Goal: Task Accomplishment & Management: Complete application form

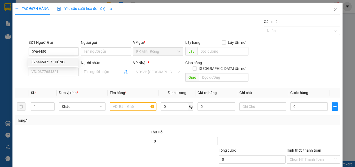
click at [52, 61] on div "0964459717 - DŨNG" at bounding box center [52, 62] width 43 height 6
type input "0964459717"
type input "DŨNG"
type input "0925627151"
type input "TƯƠI"
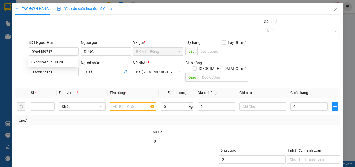
type input "500.000"
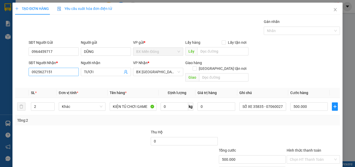
type input "0964459717"
click at [66, 71] on input "0925627151" at bounding box center [54, 72] width 50 height 8
type input "0395100988"
click at [111, 73] on input "TƯƠI" at bounding box center [103, 72] width 39 height 6
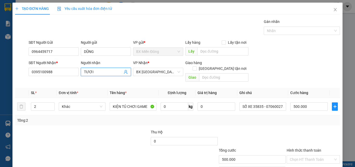
click at [111, 73] on input "TƯƠI" at bounding box center [103, 72] width 39 height 6
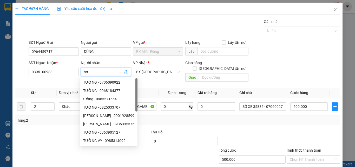
type input "s"
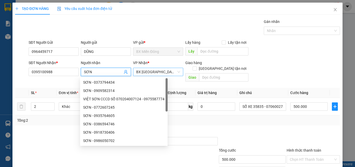
click at [176, 71] on span "BX [GEOGRAPHIC_DATA]" at bounding box center [158, 72] width 44 height 8
type input "SƠN"
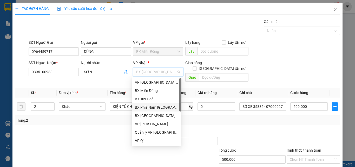
click at [155, 106] on div "BX Phía Nam [GEOGRAPHIC_DATA]" at bounding box center [156, 107] width 43 height 6
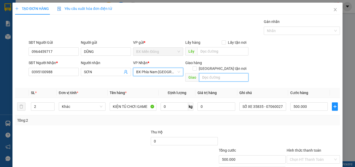
click at [214, 73] on input "text" at bounding box center [223, 77] width 49 height 8
type input "NGÃ 3 CÀ NÁ"
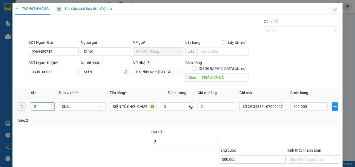
type input "1"
click at [51, 108] on icon "down" at bounding box center [52, 108] width 2 height 1
click at [142, 101] on div "KIỆN TỦ CHƠI GAME" at bounding box center [133, 106] width 47 height 10
click at [138, 102] on input "KIỆN TỦ CHƠI GAME" at bounding box center [133, 106] width 47 height 8
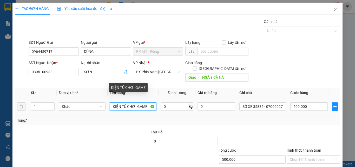
click at [138, 102] on input "KIỆN TỦ CHƠI GAME" at bounding box center [133, 106] width 47 height 8
type input "K"
type input "CHỒNG GHẾ"
type input "1"
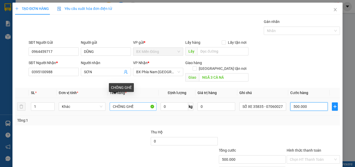
type input "1"
type input "15"
type input "150"
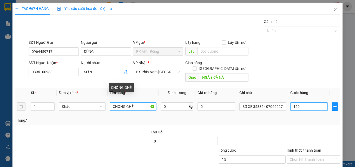
type input "150"
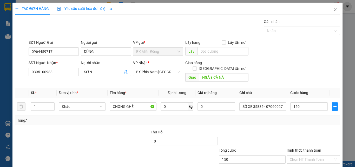
type input "150.000"
click at [218, 131] on div at bounding box center [252, 138] width 68 height 18
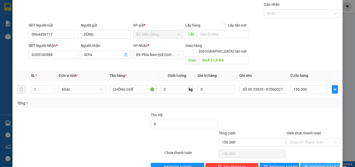
scroll to position [26, 0]
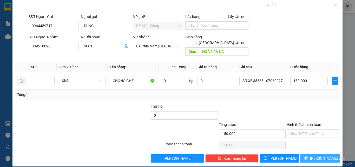
click at [306, 154] on button "[PERSON_NAME] và In" at bounding box center [320, 158] width 40 height 8
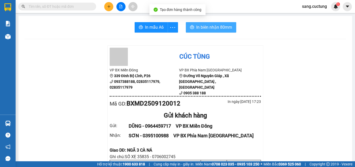
click at [214, 30] on span "In biên nhận 80mm" at bounding box center [214, 27] width 36 height 7
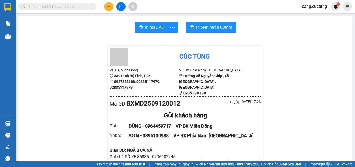
click at [111, 8] on icon "plus" at bounding box center [109, 7] width 4 height 4
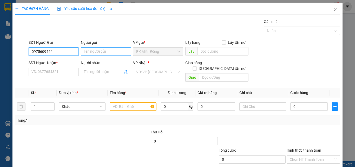
type input "0975609444"
click at [90, 51] on input "Người gửi" at bounding box center [106, 51] width 50 height 8
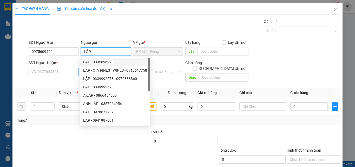
type input "LẬP"
click at [62, 72] on input "SĐT Người Nhận *" at bounding box center [54, 72] width 50 height 8
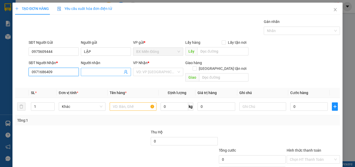
type input "0971686409"
click at [85, 69] on input "Người nhận" at bounding box center [103, 72] width 39 height 6
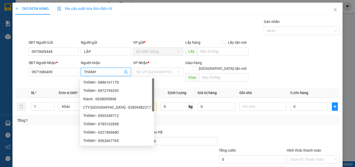
type input "THÀNH"
click at [158, 67] on div "VP Nhận *" at bounding box center [158, 64] width 50 height 8
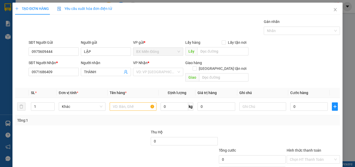
click at [149, 67] on div "VP Nhận *" at bounding box center [158, 64] width 50 height 8
click at [150, 71] on input "search" at bounding box center [156, 72] width 40 height 8
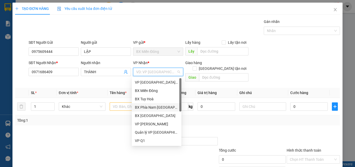
click at [157, 106] on div "BX Phía Nam [GEOGRAPHIC_DATA]" at bounding box center [156, 107] width 43 height 6
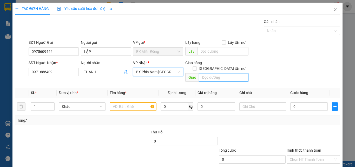
click at [212, 73] on input "text" at bounding box center [223, 77] width 49 height 8
type input "NGÃ TƯ [GEOGRAPHIC_DATA]"
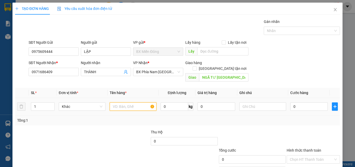
click at [126, 103] on input "text" at bounding box center [133, 106] width 47 height 8
type input "HỘP NIÊM PHONG"
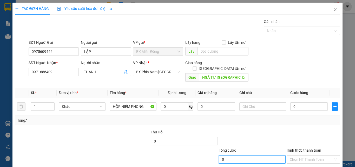
click at [236, 155] on input "0" at bounding box center [252, 159] width 67 height 8
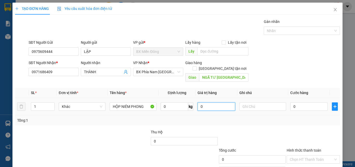
click at [205, 102] on input "0" at bounding box center [216, 106] width 37 height 8
type input "300.000"
type input "07"
type input "7"
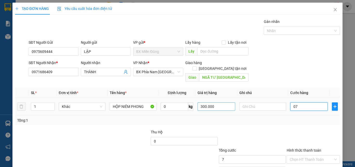
type input "070"
type input "70"
type input "70.000"
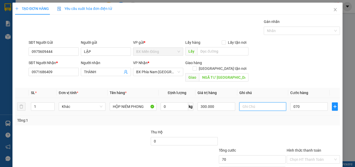
type input "70.000"
click at [257, 102] on input "text" at bounding box center [262, 106] width 47 height 8
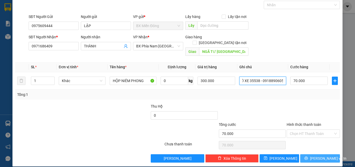
type input "SỐ XE 35538 - 0918890605"
click at [314, 155] on span "[PERSON_NAME] và In" at bounding box center [328, 158] width 36 height 6
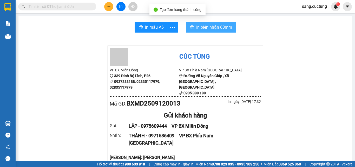
click at [218, 27] on span "In biên nhận 80mm" at bounding box center [214, 27] width 36 height 7
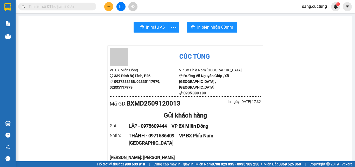
click at [108, 7] on icon "plus" at bounding box center [109, 7] width 4 height 4
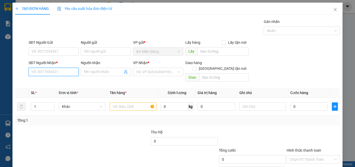
click at [64, 68] on input "SĐT Người Nhận *" at bounding box center [54, 72] width 50 height 8
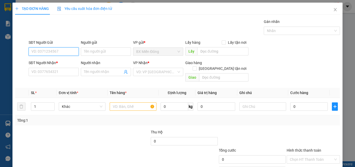
click at [57, 54] on input "SĐT Người Gửi" at bounding box center [54, 51] width 50 height 8
type input "0388146464"
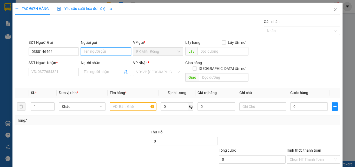
click at [95, 50] on input "Người gửi" at bounding box center [106, 51] width 50 height 8
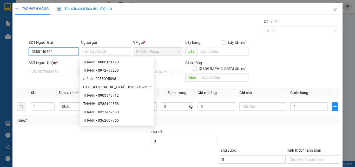
click at [54, 52] on input "0388146464" at bounding box center [54, 51] width 50 height 8
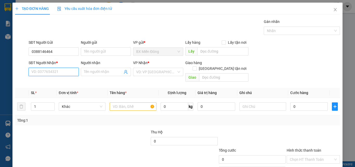
click at [55, 74] on input "SĐT Người Nhận *" at bounding box center [54, 72] width 50 height 8
paste input "0388146464"
type input "0388146464"
click at [58, 83] on div "0388146464 - TỴ" at bounding box center [52, 82] width 43 height 6
type input "TỴ"
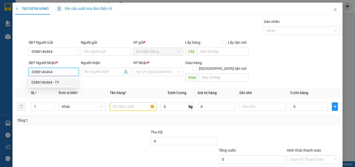
type input "DỤC MỸ"
type input "70.000"
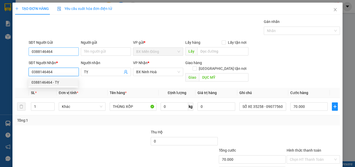
type input "0388146464"
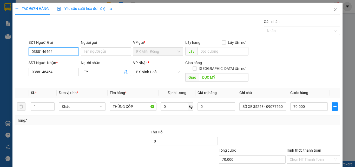
click at [51, 50] on input "0388146464" at bounding box center [54, 51] width 50 height 8
click at [51, 50] on input "SĐT Người Gửi" at bounding box center [54, 51] width 50 height 8
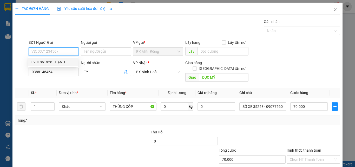
click at [48, 64] on div "0901861926 - HẠNH" at bounding box center [52, 62] width 43 height 6
type input "0901861926"
type input "HẠNH"
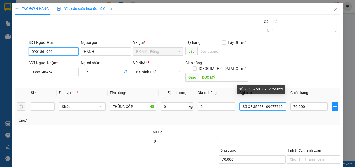
type input "0901861926"
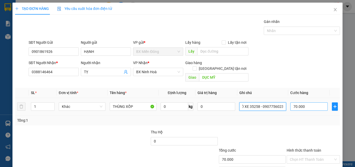
drag, startPoint x: 260, startPoint y: 101, endPoint x: 294, endPoint y: 103, distance: 33.7
click at [294, 103] on tr "1 Khác THÙNG XỐP 0 kg 0 SỐ XE 35258 - 0907756023 70.000" at bounding box center [177, 106] width 325 height 17
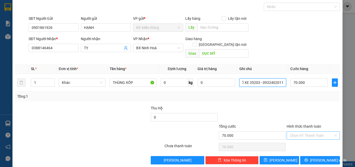
scroll to position [26, 0]
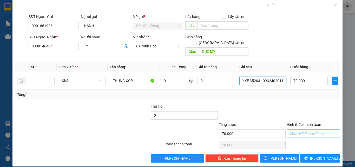
type input "SỐ XE 35203 - 0932402011"
click at [296, 129] on input "Hình thức thanh toán" at bounding box center [311, 133] width 43 height 8
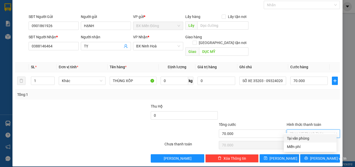
click at [297, 132] on div "Hình thức thanh toán Chọn HT Thanh Toán" at bounding box center [313, 130] width 53 height 18
click at [302, 129] on input "Hình thức thanh toán" at bounding box center [311, 133] width 43 height 8
click at [304, 138] on div "Tại văn phòng" at bounding box center [310, 138] width 47 height 6
type input "0"
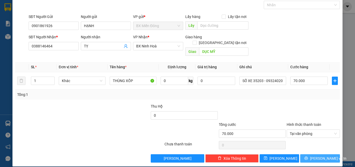
click at [314, 155] on span "[PERSON_NAME] và In" at bounding box center [328, 158] width 36 height 6
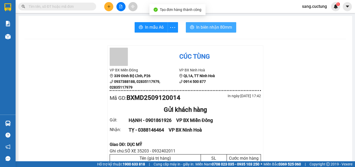
click at [220, 31] on button "In biên nhận 80mm" at bounding box center [211, 27] width 50 height 10
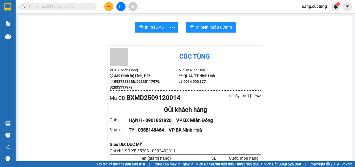
click at [113, 0] on div "Kết quả tìm kiếm ( 1 ) Bộ lọc Mã ĐH Trạng thái Món hàng Thu hộ Tổng cước Chưa c…" at bounding box center [177, 6] width 355 height 13
click at [110, 5] on icon "plus" at bounding box center [109, 7] width 4 height 4
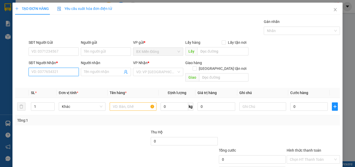
click at [37, 75] on input "SĐT Người Nhận *" at bounding box center [54, 72] width 50 height 8
type input "0944185331"
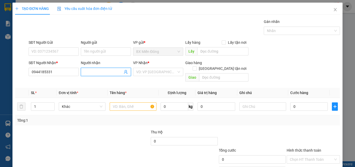
click at [92, 69] on span at bounding box center [106, 72] width 50 height 8
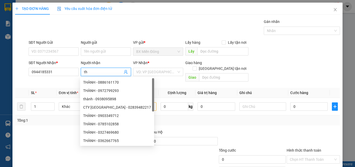
type input "t"
type input "THANH"
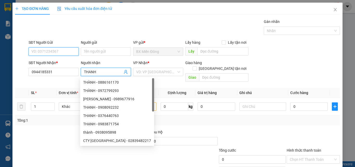
click at [57, 51] on input "SĐT Người Gửi" at bounding box center [54, 51] width 50 height 8
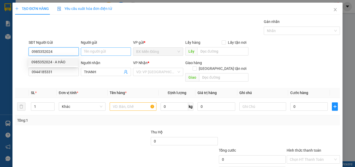
type input "0985352024"
click at [98, 53] on input "Người gửi" at bounding box center [106, 51] width 50 height 8
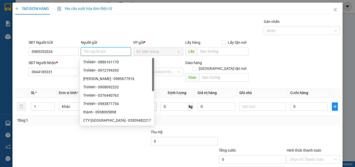
type input "A"
type input "HÀO"
click at [164, 23] on div "Gán nhãn Nhãn" at bounding box center [185, 28] width 314 height 18
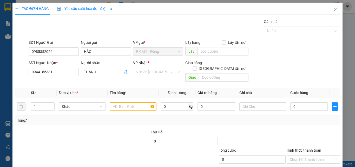
click at [158, 72] on input "search" at bounding box center [156, 72] width 40 height 8
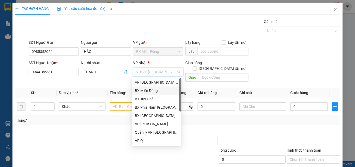
scroll to position [75, 0]
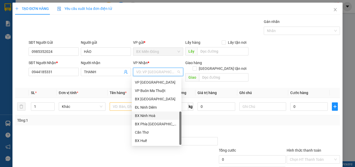
click at [146, 112] on div "BX Ninh Hoà" at bounding box center [157, 115] width 50 height 8
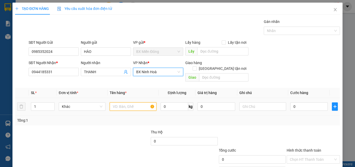
click at [125, 102] on input "text" at bounding box center [133, 106] width 47 height 8
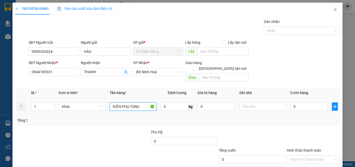
type input "KIỆN PHỤ TÙNG"
type input "SỐ XE 35203 - 0932402011"
type input "5"
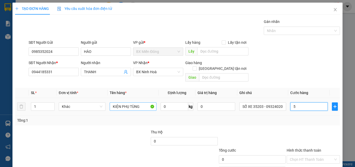
type input "5"
type input "50"
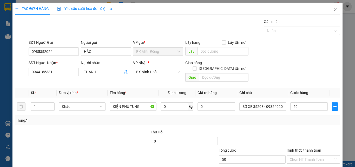
type input "50.000"
click at [261, 129] on div at bounding box center [252, 138] width 68 height 18
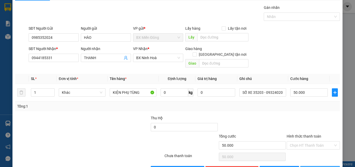
scroll to position [26, 0]
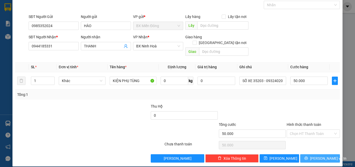
click at [308, 154] on button "[PERSON_NAME] và In" at bounding box center [320, 158] width 40 height 8
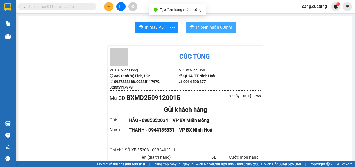
click at [211, 27] on span "In biên nhận 80mm" at bounding box center [214, 27] width 36 height 7
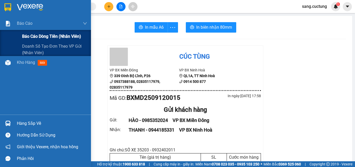
click at [7, 36] on div "Báo cáo dòng tiền (nhân viên)" at bounding box center [45, 36] width 91 height 13
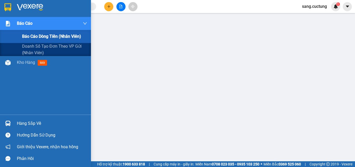
click at [23, 22] on span "Báo cáo" at bounding box center [25, 23] width 16 height 7
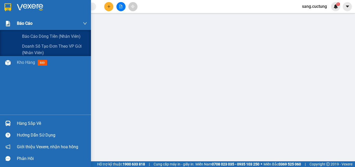
click at [17, 24] on span "Báo cáo" at bounding box center [25, 23] width 16 height 7
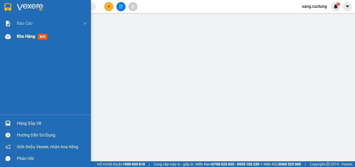
click at [26, 39] on div "Kho hàng mới" at bounding box center [33, 36] width 33 height 7
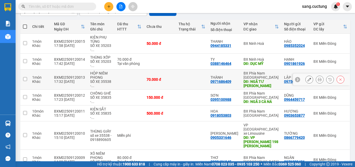
scroll to position [104, 0]
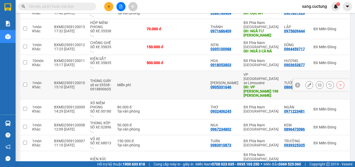
click at [318, 83] on icon at bounding box center [320, 85] width 4 height 4
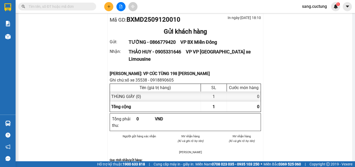
scroll to position [69, 0]
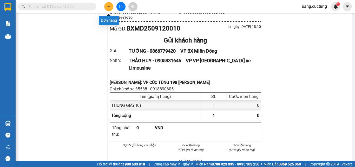
click at [107, 7] on icon "plus" at bounding box center [109, 7] width 4 height 4
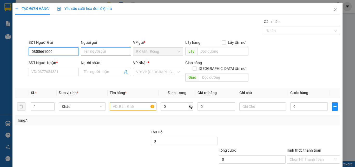
type input "0855661000"
click at [97, 53] on input "Người gửi" at bounding box center [106, 51] width 50 height 8
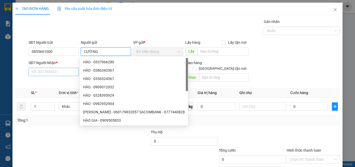
type input "CƯỜNG"
click at [35, 70] on input "SĐT Người Nhận *" at bounding box center [54, 72] width 50 height 8
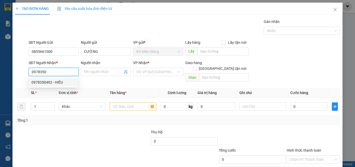
click at [46, 83] on div "0978350492 - HIẾU" at bounding box center [52, 82] width 43 height 6
type input "0978350492"
type input "HIẾU"
type input "MỸ CA CAM RANH"
type input "120.000"
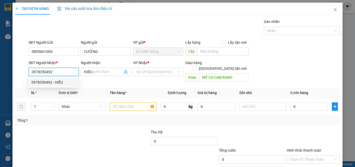
type input "120.000"
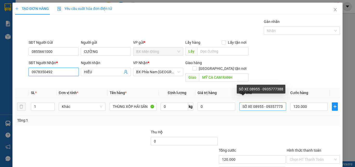
type input "0978350492"
drag, startPoint x: 252, startPoint y: 100, endPoint x: 312, endPoint y: 113, distance: 61.7
click at [312, 113] on div "SL * Đơn vị tính * Tên hàng * Định lượng Giá trị hàng Ghi chú Cước hàng 1 Khác …" at bounding box center [177, 106] width 325 height 37
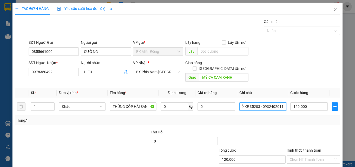
type input "SỐ XE 35203 - 0932402011"
click at [312, 117] on div "Tổng: 1" at bounding box center [177, 120] width 321 height 6
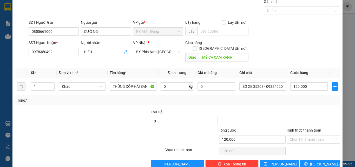
scroll to position [26, 0]
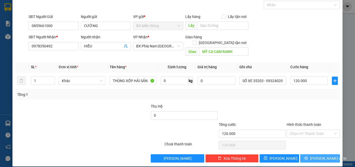
click at [308, 156] on icon "printer" at bounding box center [306, 158] width 4 height 4
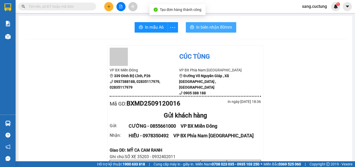
drag, startPoint x: 195, startPoint y: 22, endPoint x: 263, endPoint y: 117, distance: 116.3
click at [195, 22] on button "In biên nhận 80mm" at bounding box center [211, 27] width 50 height 10
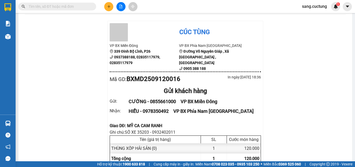
scroll to position [52, 0]
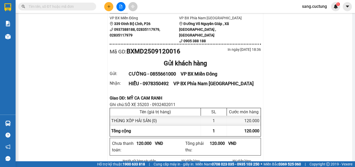
drag, startPoint x: 60, startPoint y: 82, endPoint x: 131, endPoint y: 96, distance: 72.0
click at [130, 95] on div "Giao DĐ: MỸ CA CAM RANH" at bounding box center [185, 98] width 151 height 7
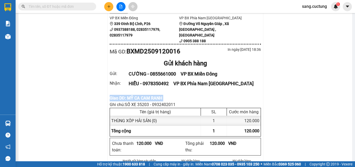
copy div "Giao DĐ: MỸ CA CAM RANH"
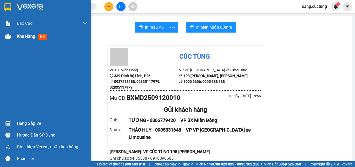
click at [30, 35] on span "Kho hàng" at bounding box center [26, 36] width 18 height 5
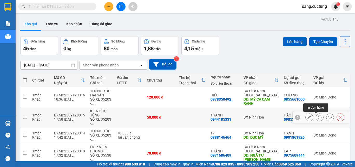
click at [318, 118] on icon at bounding box center [320, 117] width 4 height 4
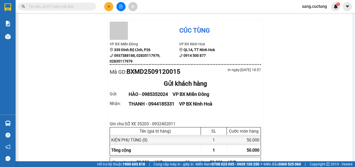
scroll to position [52, 0]
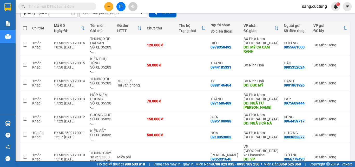
click at [142, 8] on div "Kết quả tìm kiếm ( 1 ) Bộ lọc Mã ĐH Trạng thái Món hàng Thu hộ Tổng cước Chưa c…" at bounding box center [177, 6] width 355 height 13
click at [318, 82] on icon at bounding box center [320, 83] width 4 height 4
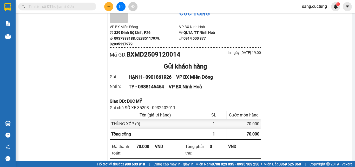
scroll to position [52, 0]
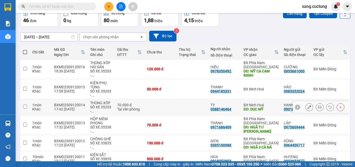
scroll to position [26, 0]
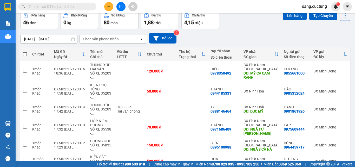
click at [313, 30] on div "[DATE] – [DATE] Press the down arrow key to interact with the calendar and sele…" at bounding box center [185, 38] width 330 height 18
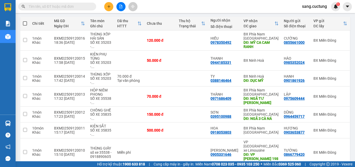
scroll to position [127, 0]
